Goal: Find specific page/section: Find specific page/section

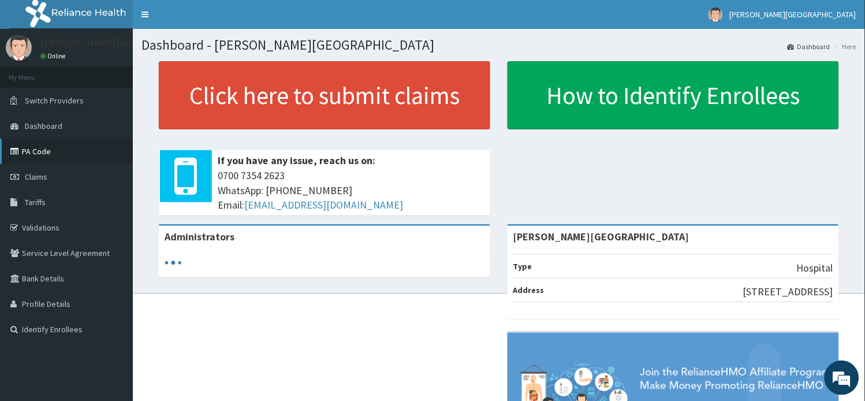
click at [42, 153] on link "PA Code" at bounding box center [66, 151] width 133 height 25
click at [41, 152] on link "PA Code" at bounding box center [66, 151] width 133 height 25
drag, startPoint x: 0, startPoint y: 0, endPoint x: 36, endPoint y: 152, distance: 156.2
click at [36, 152] on link "PA Code" at bounding box center [66, 151] width 133 height 25
click at [39, 153] on link "PA Code" at bounding box center [66, 151] width 133 height 25
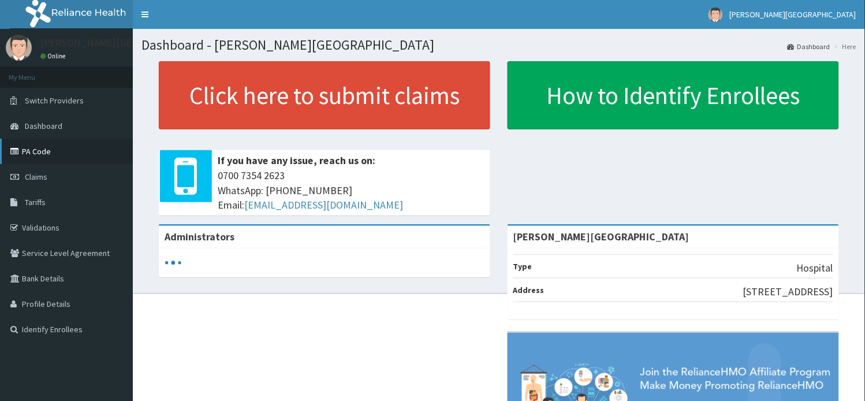
click at [47, 151] on link "PA Code" at bounding box center [66, 151] width 133 height 25
